Goal: Transaction & Acquisition: Purchase product/service

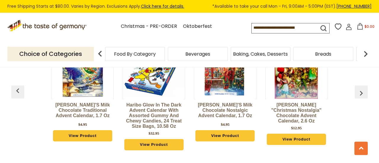
scroll to position [1324, 0]
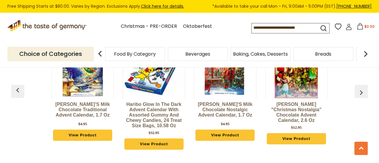
click at [308, 133] on link "View Product" at bounding box center [296, 138] width 59 height 11
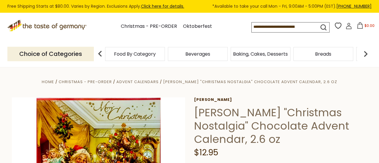
click at [44, 32] on link ".st0{fill:#EDD300;} .st1{fill:#D33E21;}" at bounding box center [47, 28] width 80 height 13
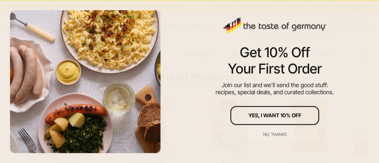
scroll to position [260, 0]
click at [285, 135] on div "No, thanks" at bounding box center [274, 134] width 23 height 4
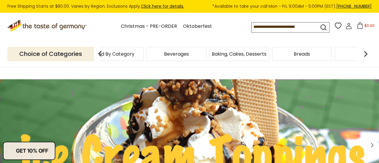
scroll to position [1, 0]
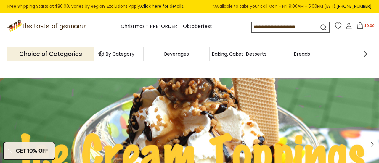
click at [205, 37] on nav "search_icon" at bounding box center [169, 33] width 155 height 7
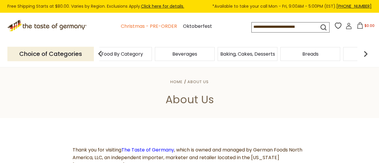
click at [148, 27] on link "Christmas - PRE-ORDER" at bounding box center [149, 26] width 56 height 8
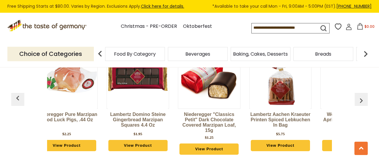
scroll to position [0, 22]
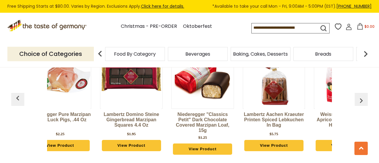
click at [361, 96] on img "button" at bounding box center [360, 100] width 9 height 9
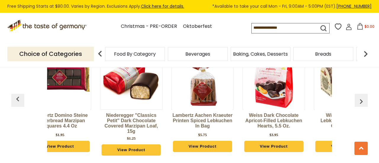
scroll to position [1616, 0]
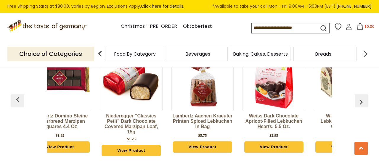
click at [365, 97] on img "button" at bounding box center [360, 101] width 9 height 9
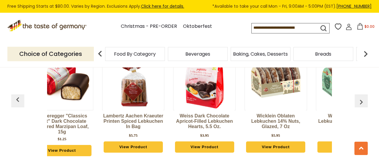
scroll to position [0, 165]
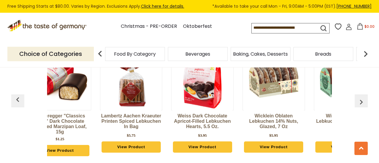
click at [365, 97] on img "button" at bounding box center [360, 101] width 9 height 9
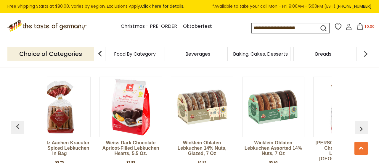
scroll to position [1589, 0]
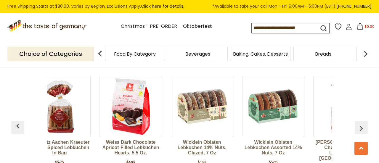
click at [363, 124] on img "button" at bounding box center [360, 128] width 9 height 9
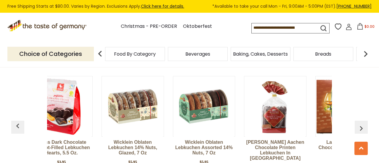
scroll to position [0, 308]
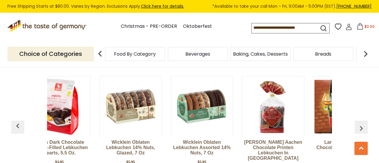
click at [363, 124] on img "button" at bounding box center [360, 128] width 9 height 9
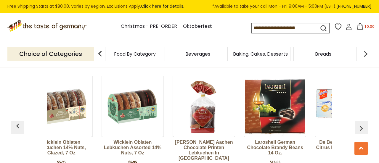
scroll to position [0, 379]
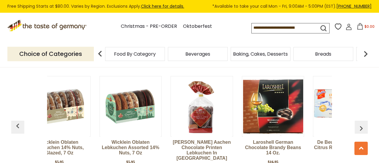
click at [363, 124] on img "button" at bounding box center [360, 128] width 9 height 9
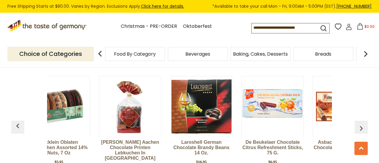
click at [363, 124] on img "button" at bounding box center [360, 128] width 9 height 9
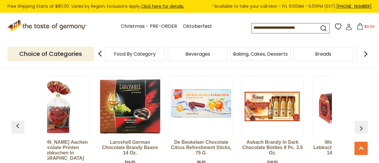
scroll to position [1590, 0]
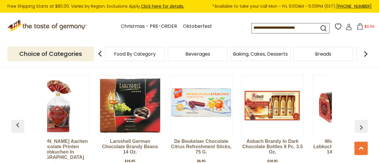
click at [363, 120] on button "button" at bounding box center [360, 126] width 13 height 13
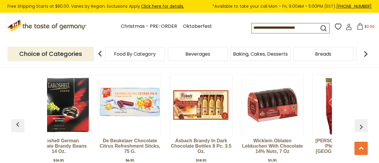
scroll to position [1591, 0]
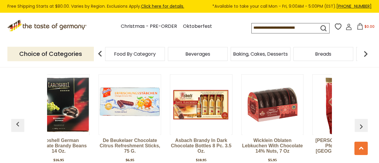
click at [363, 122] on img "button" at bounding box center [360, 126] width 9 height 9
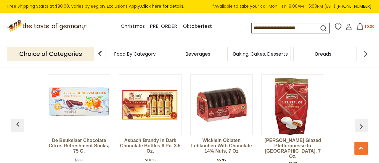
scroll to position [0, 665]
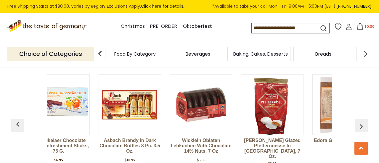
click at [363, 122] on img "button" at bounding box center [360, 126] width 9 height 9
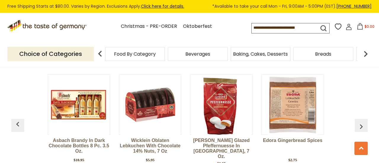
scroll to position [0, 736]
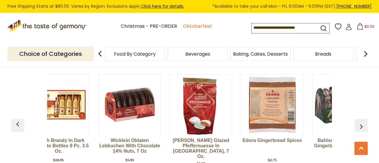
click at [191, 28] on link "Oktoberfest" at bounding box center [197, 26] width 29 height 8
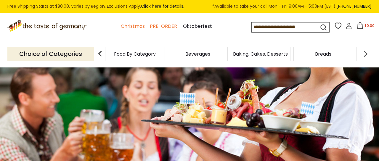
click at [122, 28] on link "Christmas - PRE-ORDER" at bounding box center [149, 26] width 56 height 8
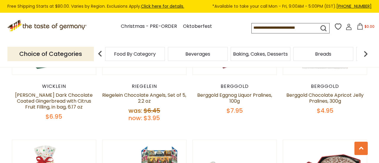
scroll to position [236, 0]
click at [348, 113] on div "$4.95" at bounding box center [325, 110] width 84 height 7
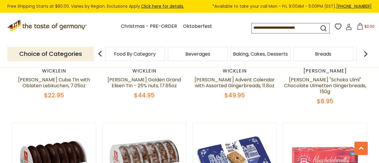
scroll to position [556, 0]
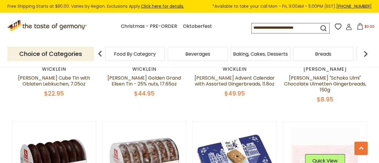
click at [343, 121] on img at bounding box center [325, 163] width 84 height 84
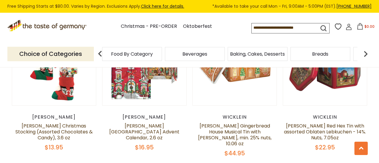
scroll to position [354, 0]
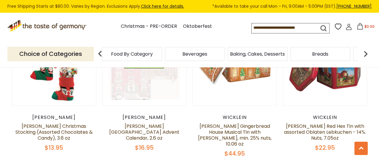
click at [145, 91] on link at bounding box center [144, 64] width 70 height 70
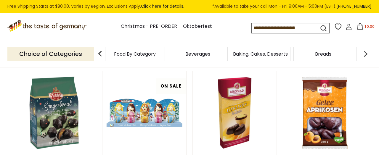
scroll to position [156, 0]
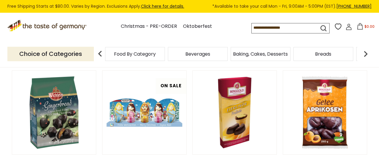
click at [252, 27] on input at bounding box center [280, 27] width 56 height 8
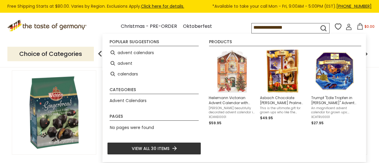
type input "**********"
click at [317, 32] on button "submit" at bounding box center [323, 29] width 12 height 11
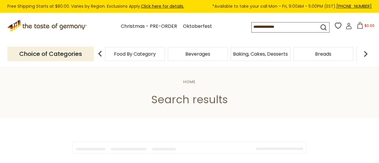
type input "**********"
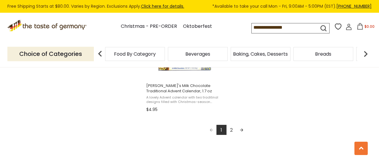
scroll to position [1094, 0]
